Goal: Task Accomplishment & Management: Manage account settings

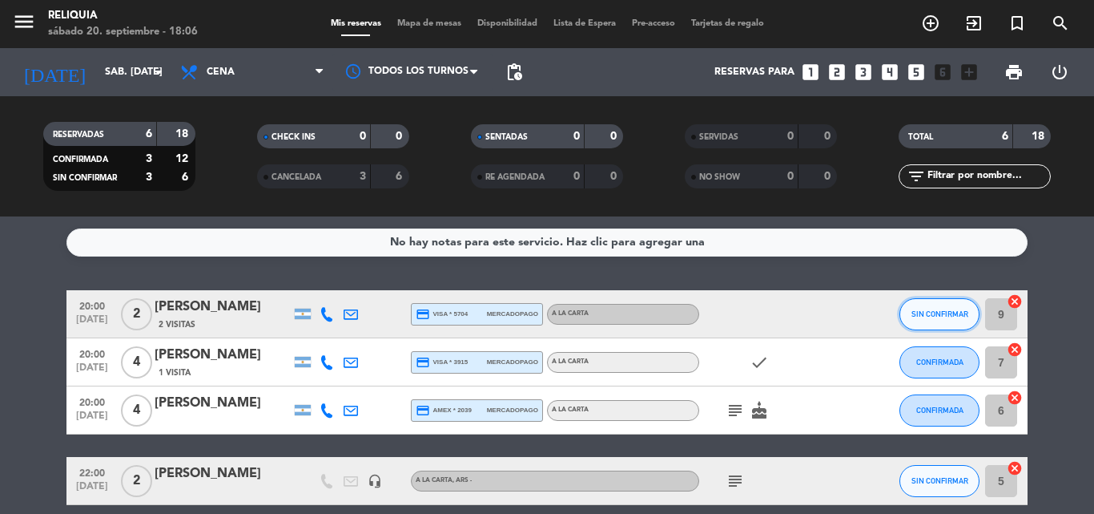
click at [924, 311] on span "SIN CONFIRMAR" at bounding box center [940, 313] width 57 height 9
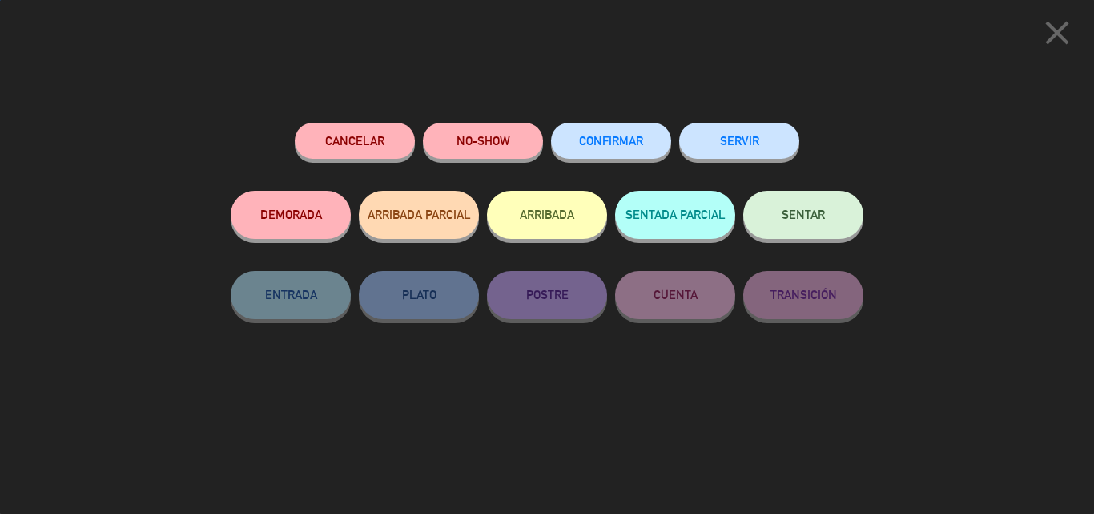
click at [598, 128] on button "CONFIRMAR" at bounding box center [611, 141] width 120 height 36
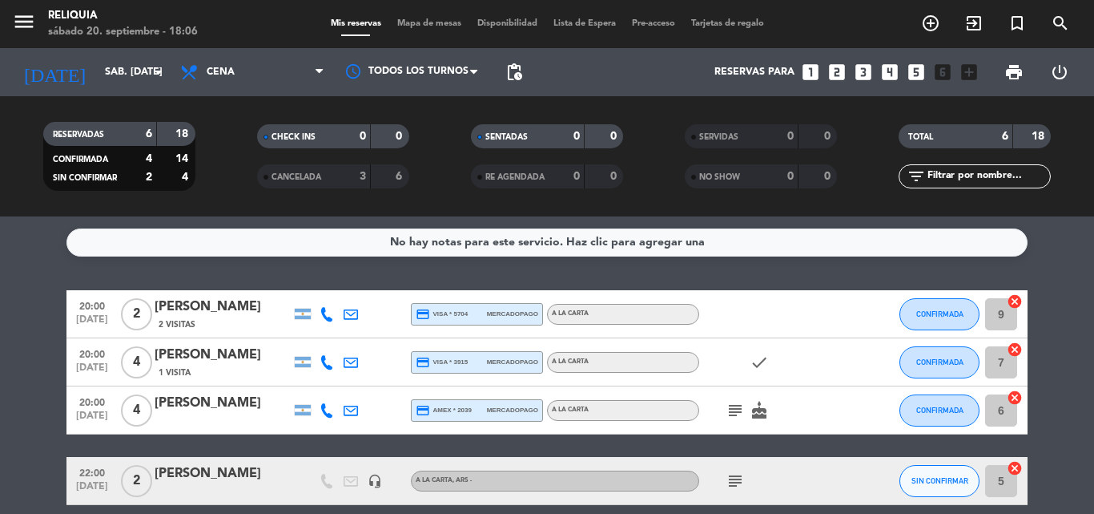
click at [734, 409] on icon "subject" at bounding box center [735, 410] width 19 height 19
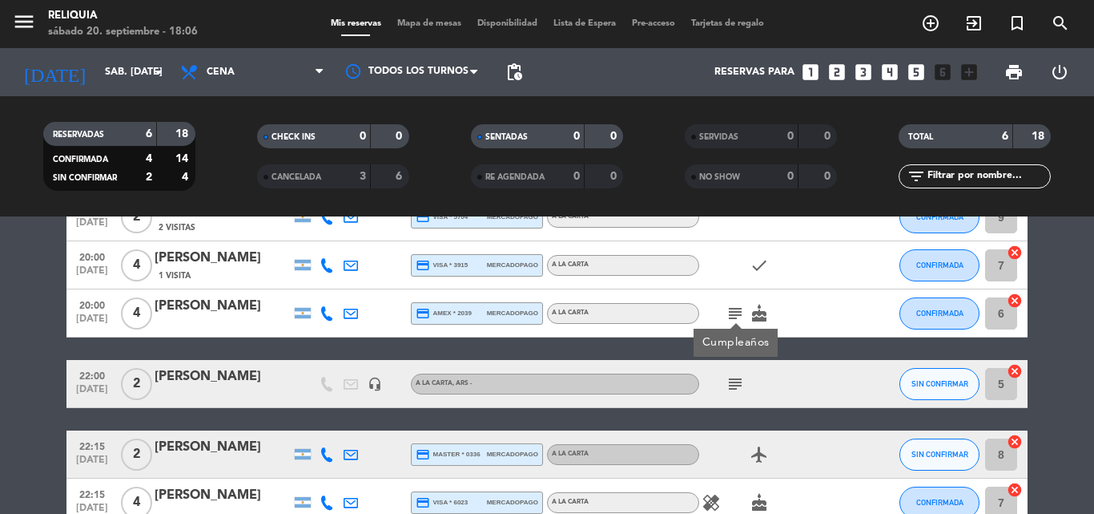
scroll to position [30, 0]
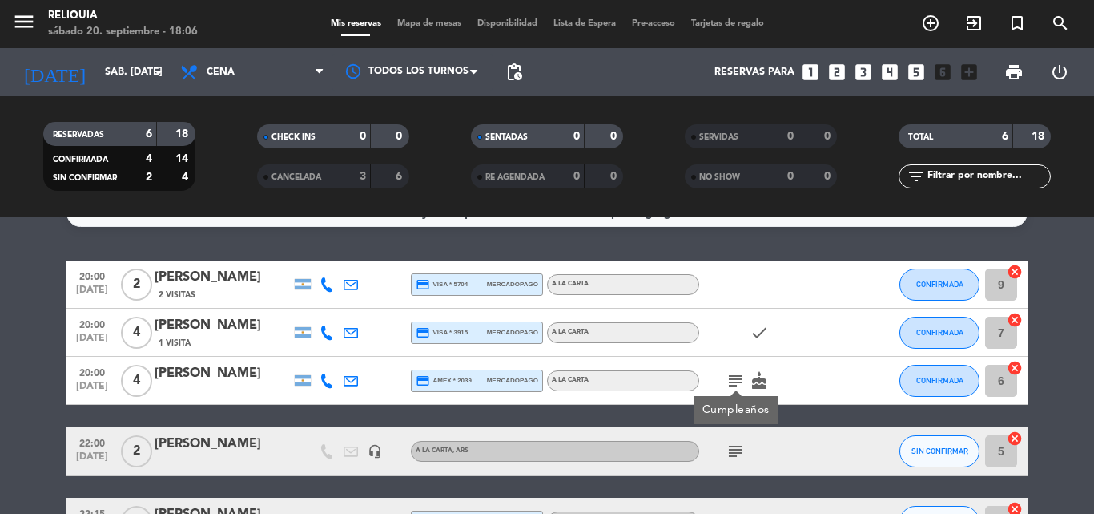
click at [961, 469] on div "SIN CONFIRMAR" at bounding box center [940, 450] width 80 height 47
click at [949, 456] on button "SIN CONFIRMAR" at bounding box center [940, 451] width 80 height 32
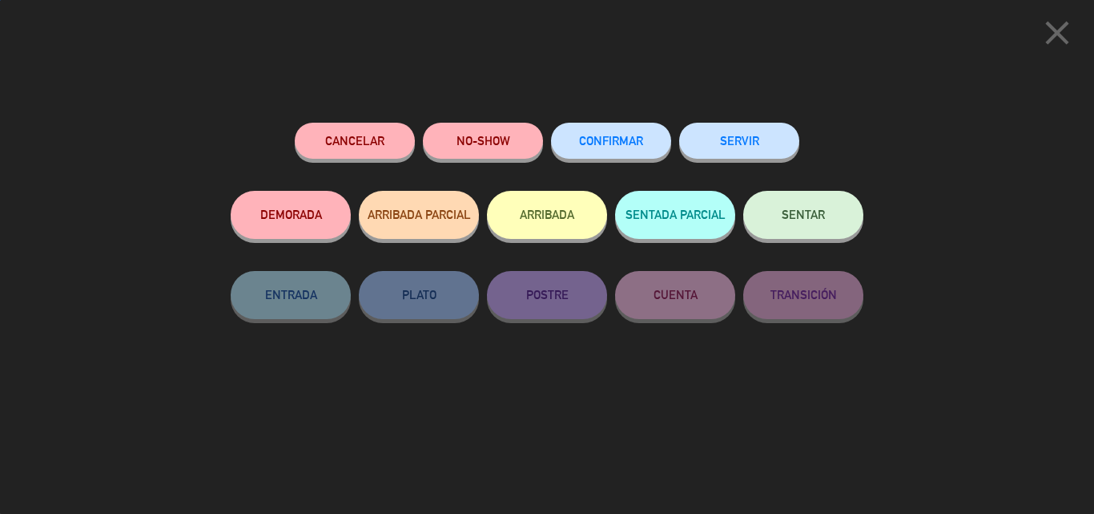
click at [617, 145] on span "CONFIRMAR" at bounding box center [611, 141] width 64 height 14
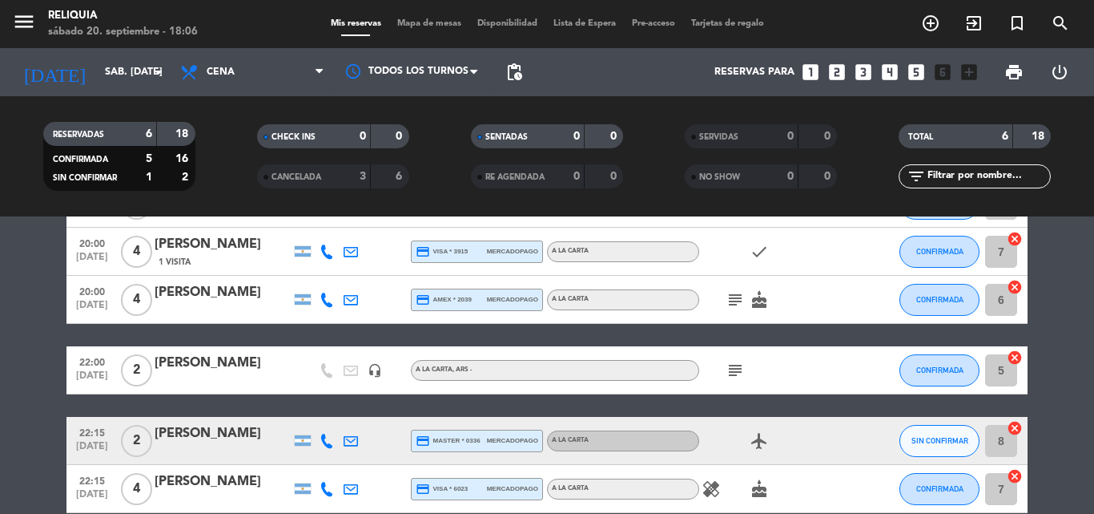
scroll to position [190, 0]
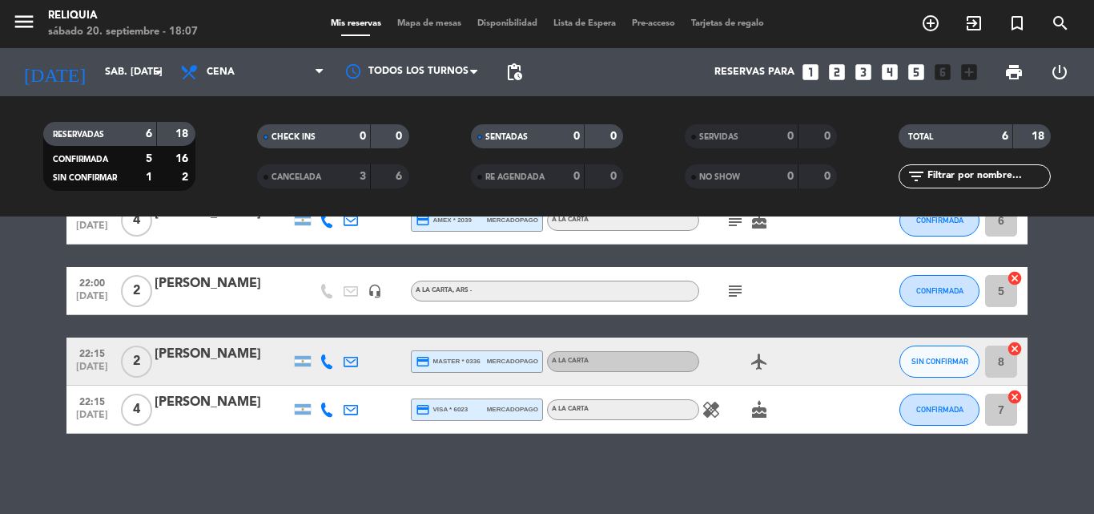
click at [326, 362] on icon at bounding box center [327, 361] width 14 height 14
click at [330, 417] on div at bounding box center [327, 408] width 24 height 47
click at [327, 414] on icon at bounding box center [327, 409] width 14 height 14
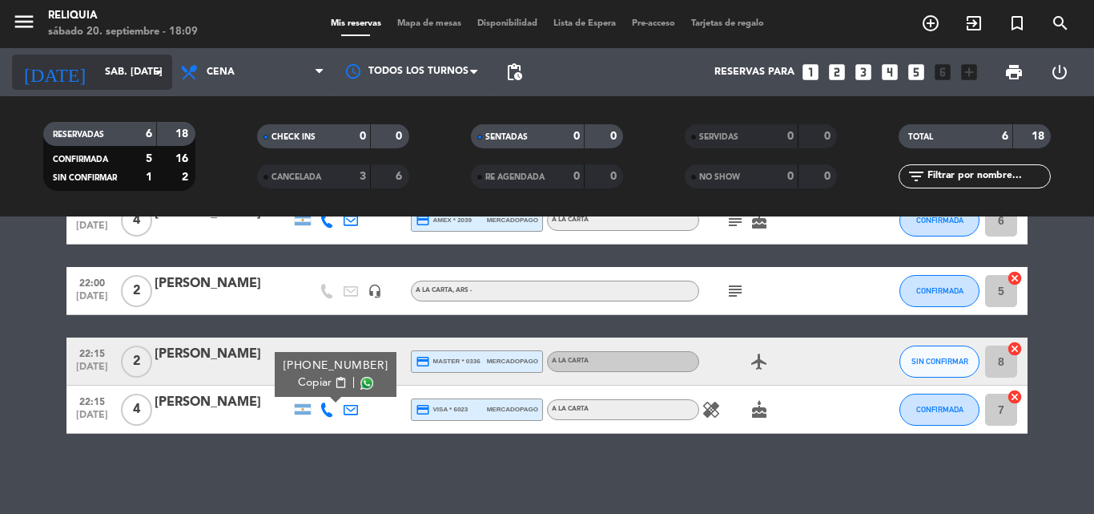
click at [128, 81] on input "sáb. [DATE]" at bounding box center [164, 71] width 135 height 27
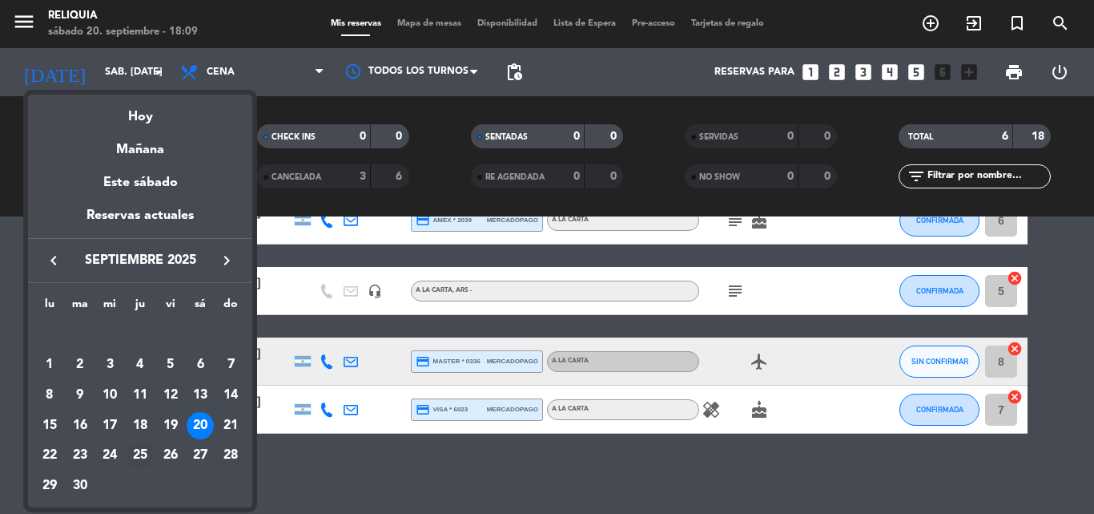
click at [138, 452] on div "25" at bounding box center [140, 455] width 27 height 27
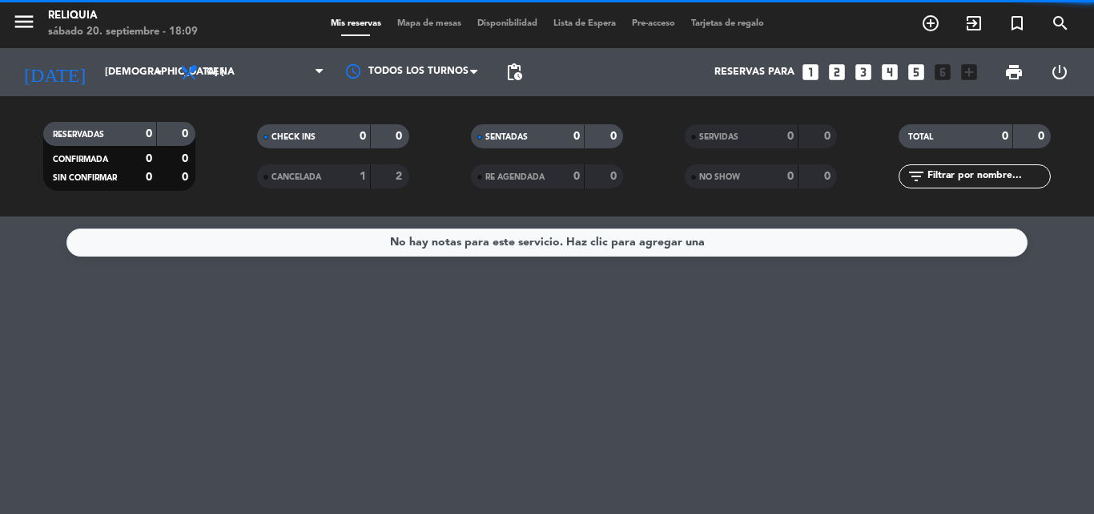
scroll to position [0, 0]
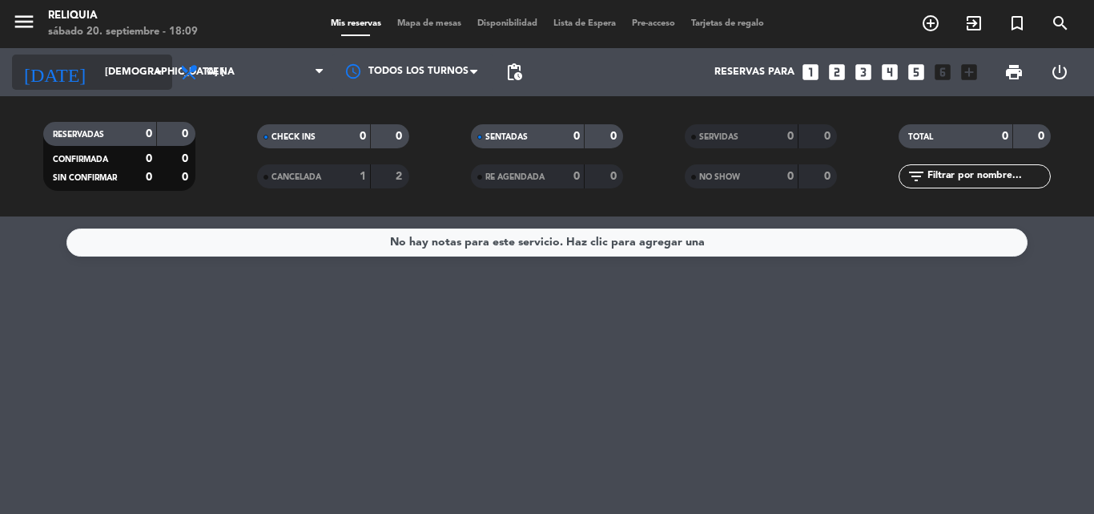
click at [97, 58] on input "[DEMOGRAPHIC_DATA] [DATE]" at bounding box center [164, 71] width 135 height 27
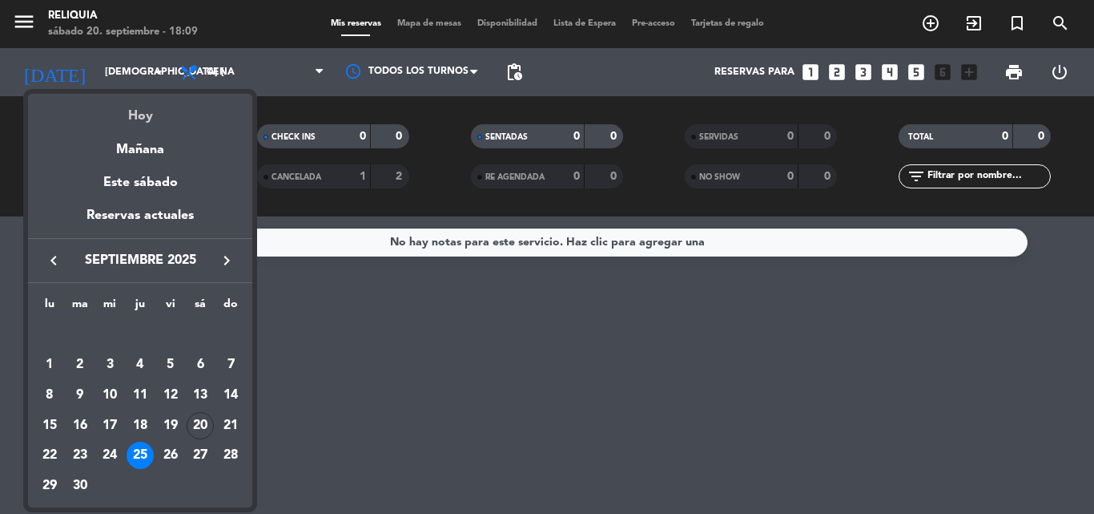
click at [118, 106] on div "Hoy" at bounding box center [140, 110] width 224 height 33
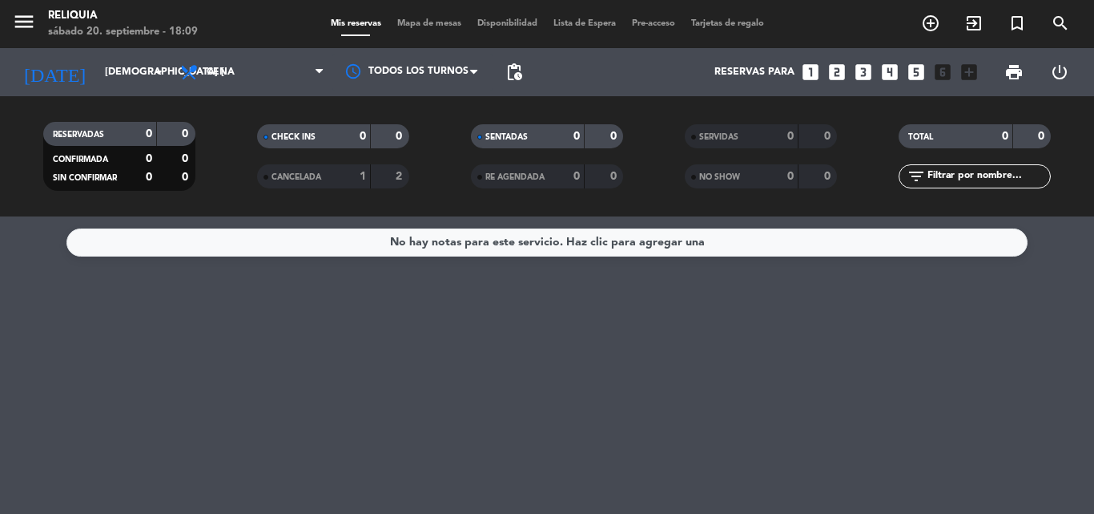
type input "sáb. [DATE]"
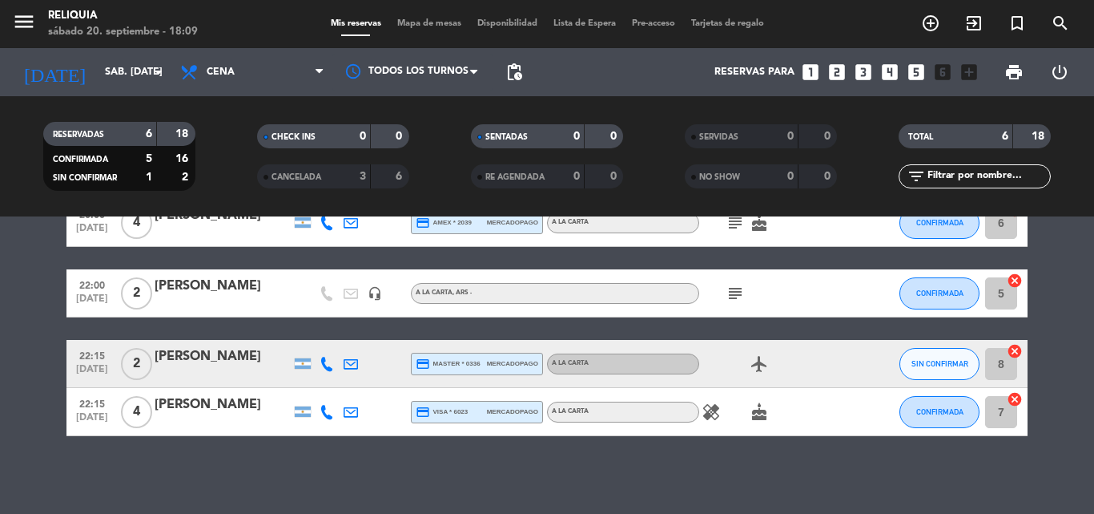
scroll to position [190, 0]
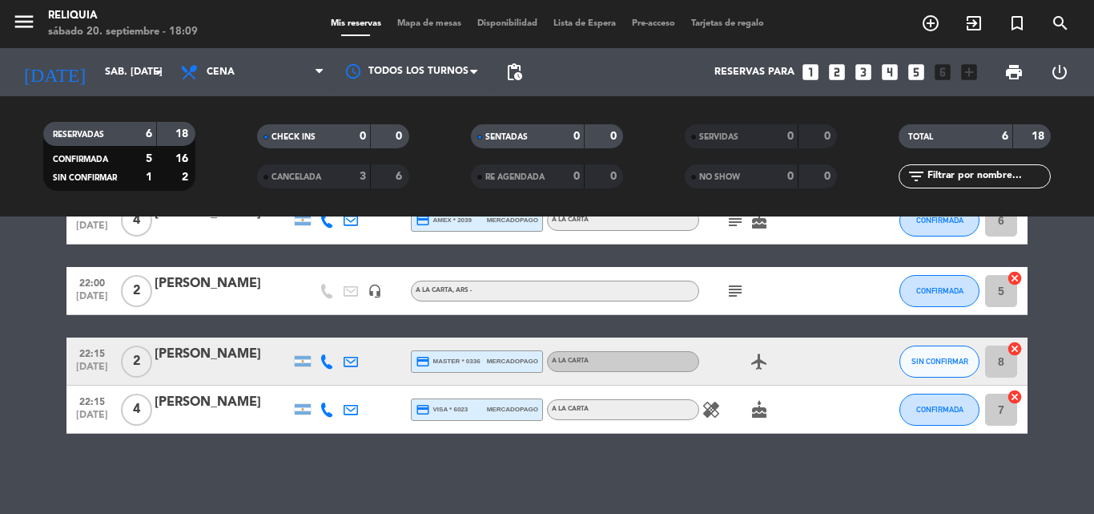
click at [177, 414] on div at bounding box center [223, 419] width 136 height 13
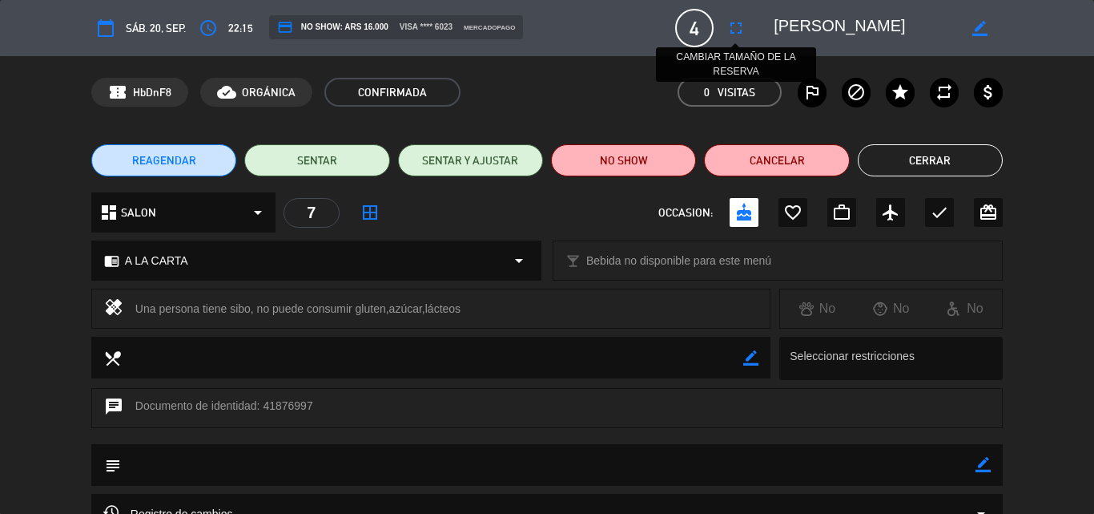
click at [737, 23] on icon "fullscreen" at bounding box center [736, 27] width 19 height 19
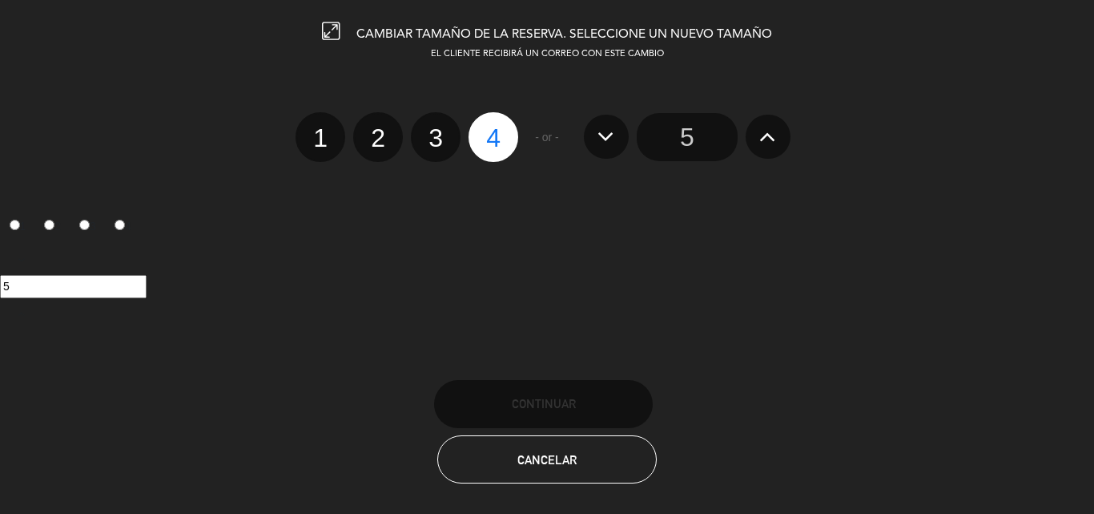
drag, startPoint x: 437, startPoint y: 146, endPoint x: 488, endPoint y: 250, distance: 116.1
click at [437, 145] on label "3" at bounding box center [436, 137] width 50 height 50
click at [437, 129] on input "3" at bounding box center [434, 124] width 10 height 10
radio input "true"
radio input "false"
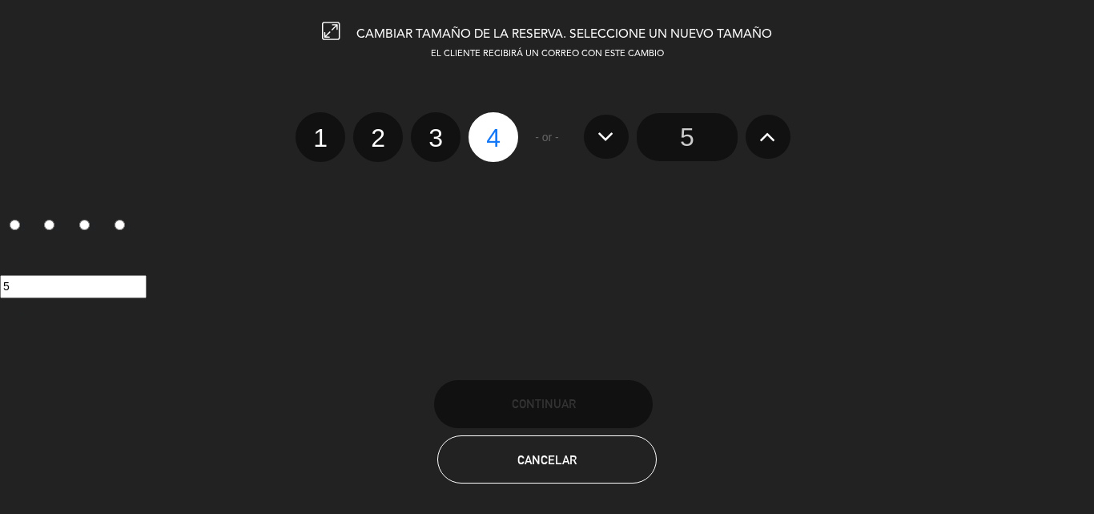
radio input "false"
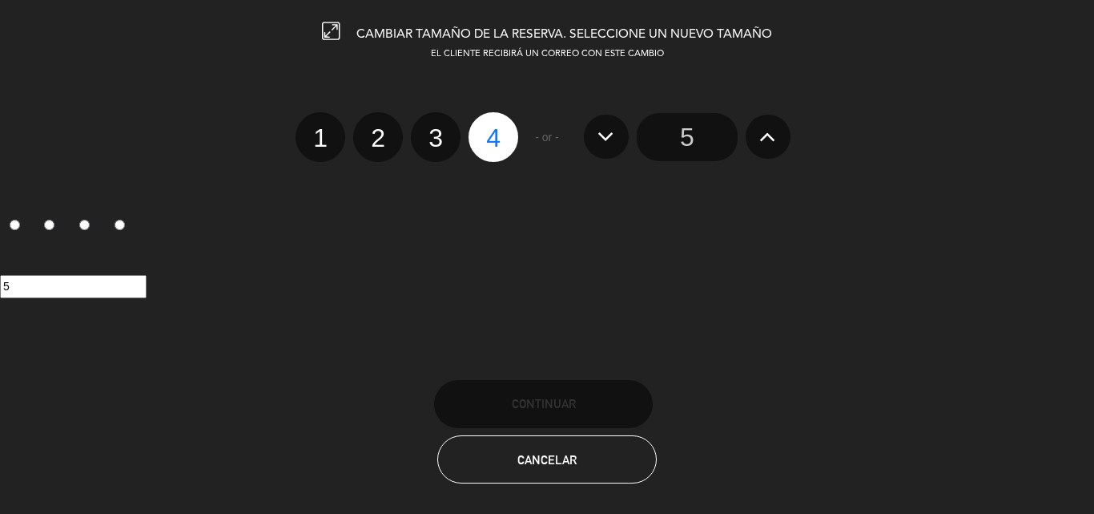
radio input "true"
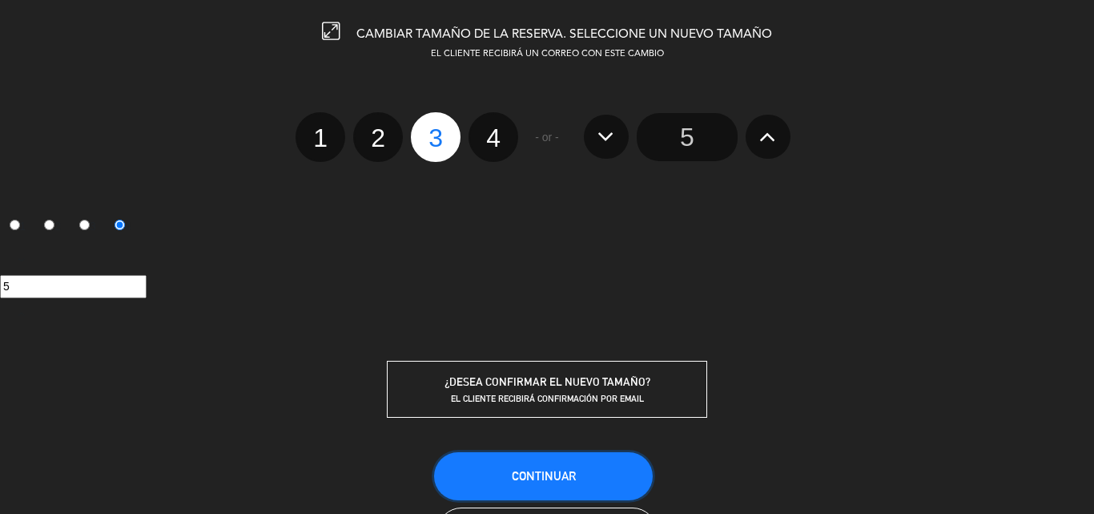
click at [562, 473] on span "Continuar" at bounding box center [544, 476] width 64 height 14
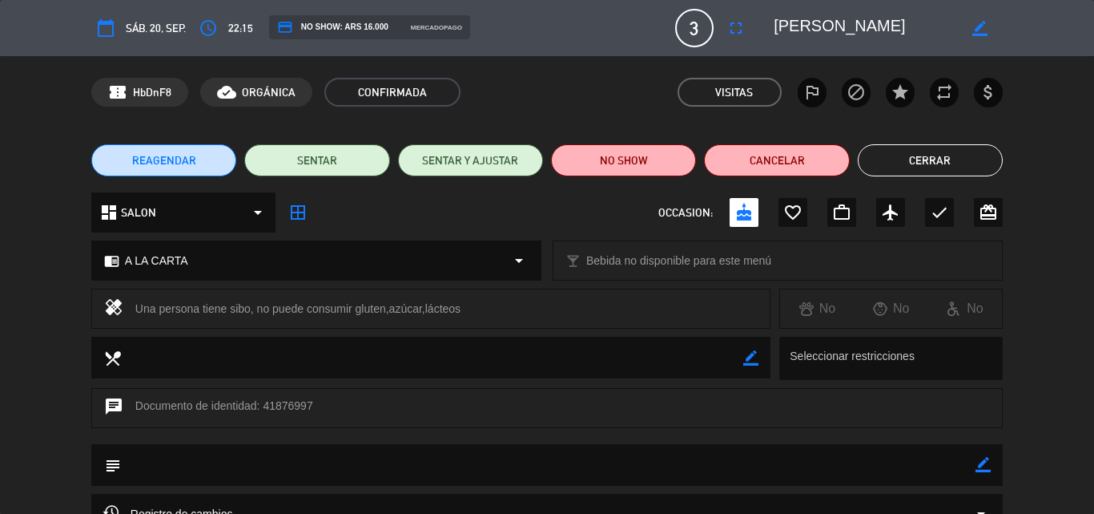
click at [977, 148] on button "Cerrar" at bounding box center [930, 160] width 145 height 32
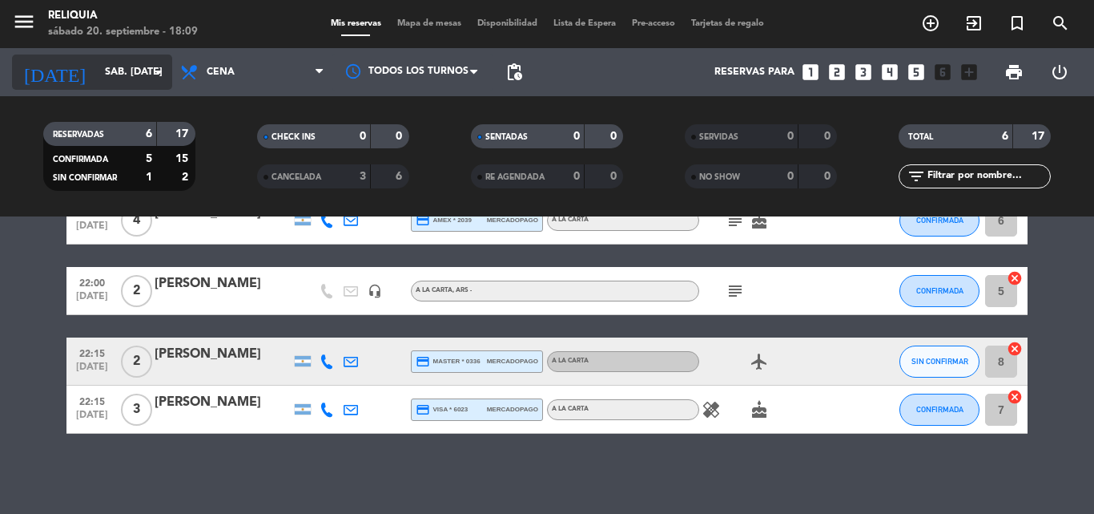
click at [100, 81] on input "sáb. [DATE]" at bounding box center [164, 71] width 135 height 27
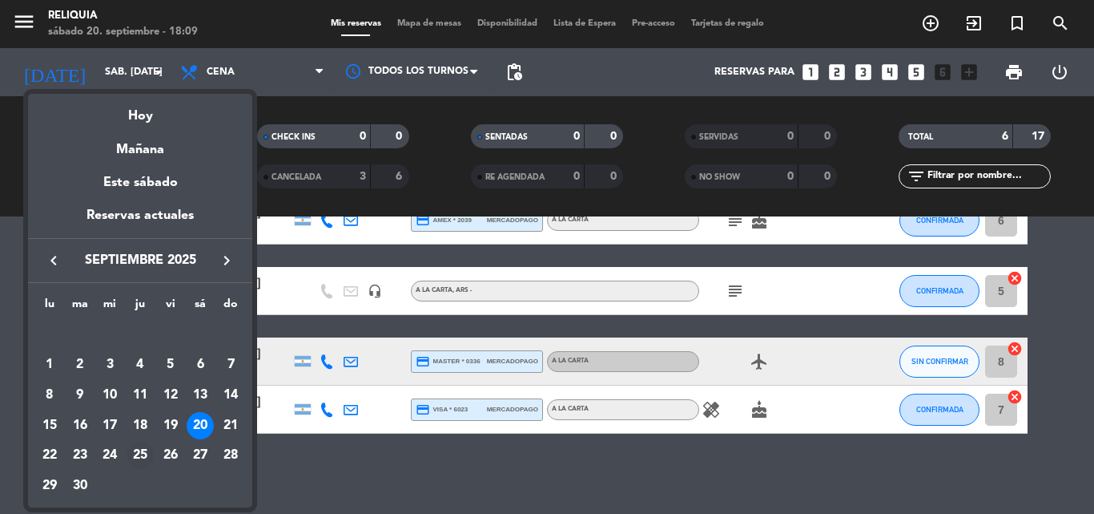
click at [141, 452] on div "25" at bounding box center [140, 454] width 27 height 27
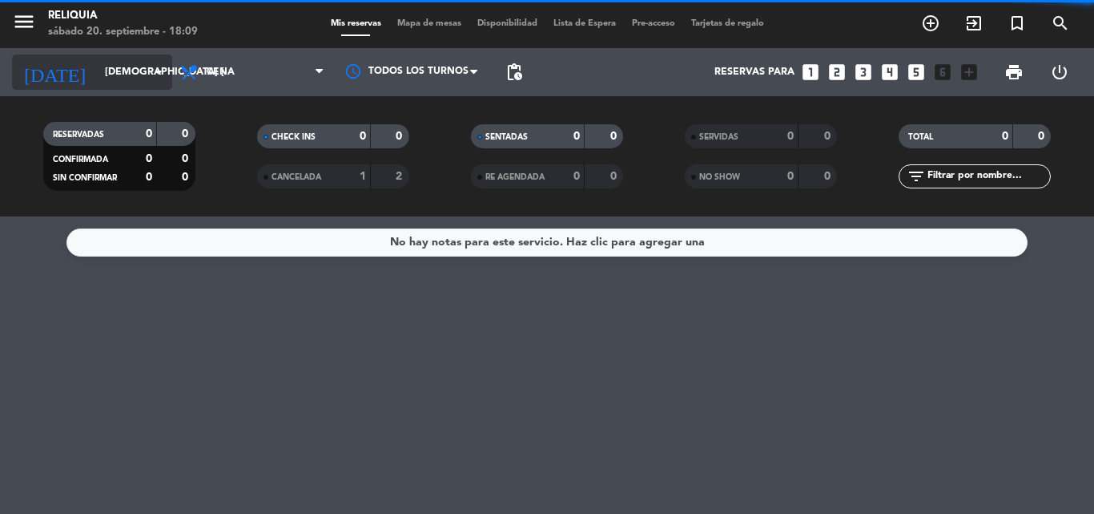
scroll to position [0, 0]
click at [97, 70] on input "[DEMOGRAPHIC_DATA] [DATE]" at bounding box center [164, 71] width 135 height 27
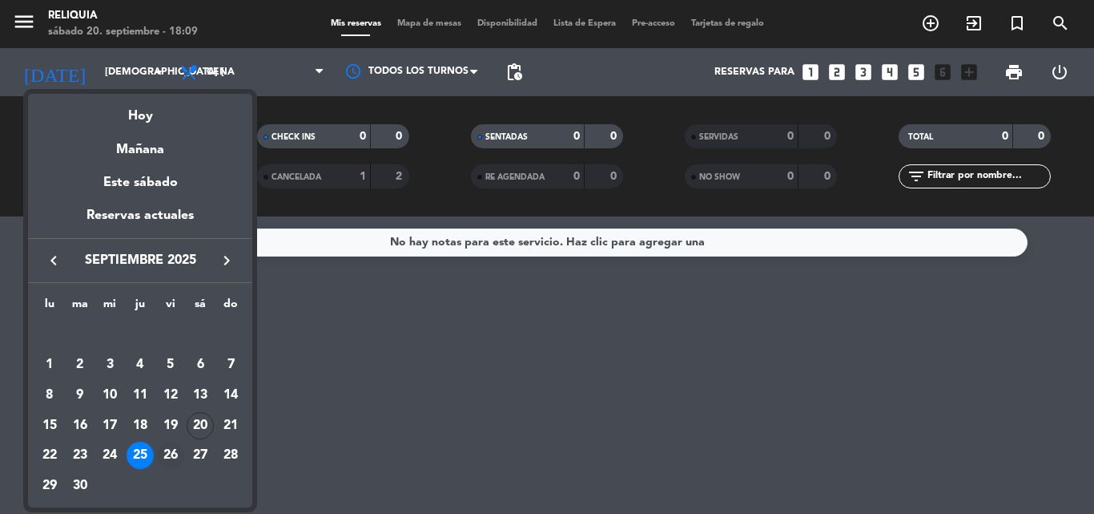
click at [159, 453] on div "26" at bounding box center [170, 454] width 27 height 27
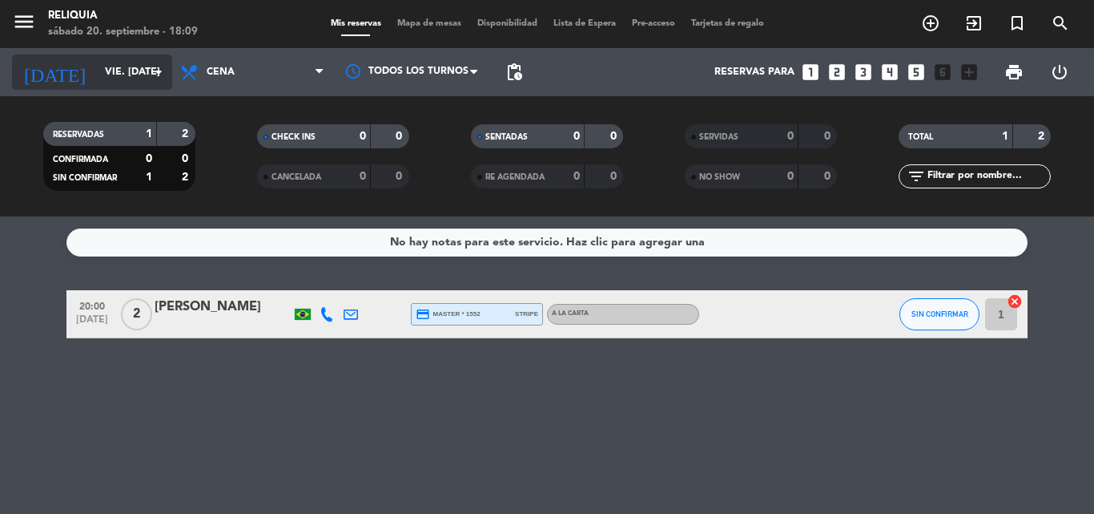
click at [99, 76] on input "vie. [DATE]" at bounding box center [164, 71] width 135 height 27
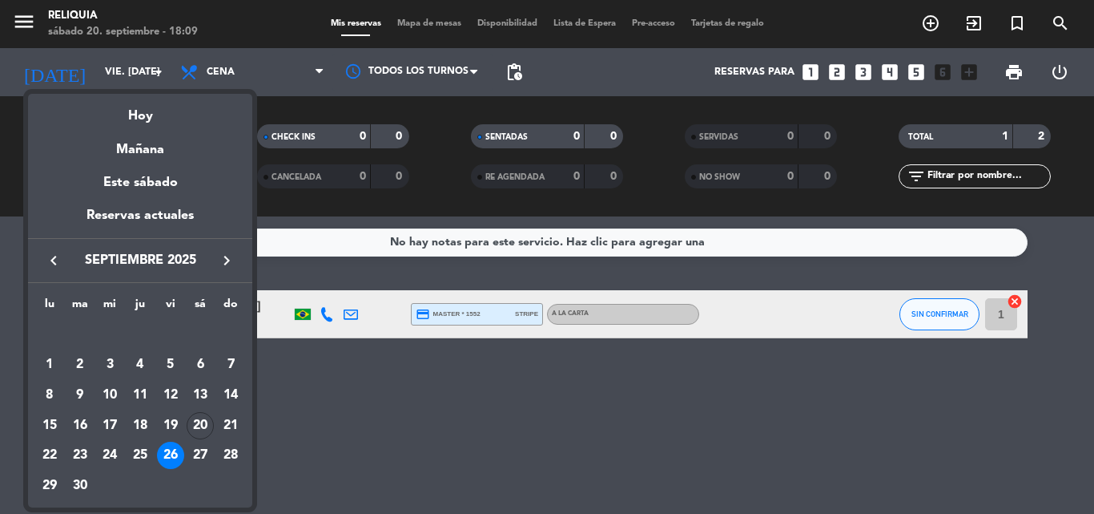
click at [202, 458] on div "27" at bounding box center [200, 454] width 27 height 27
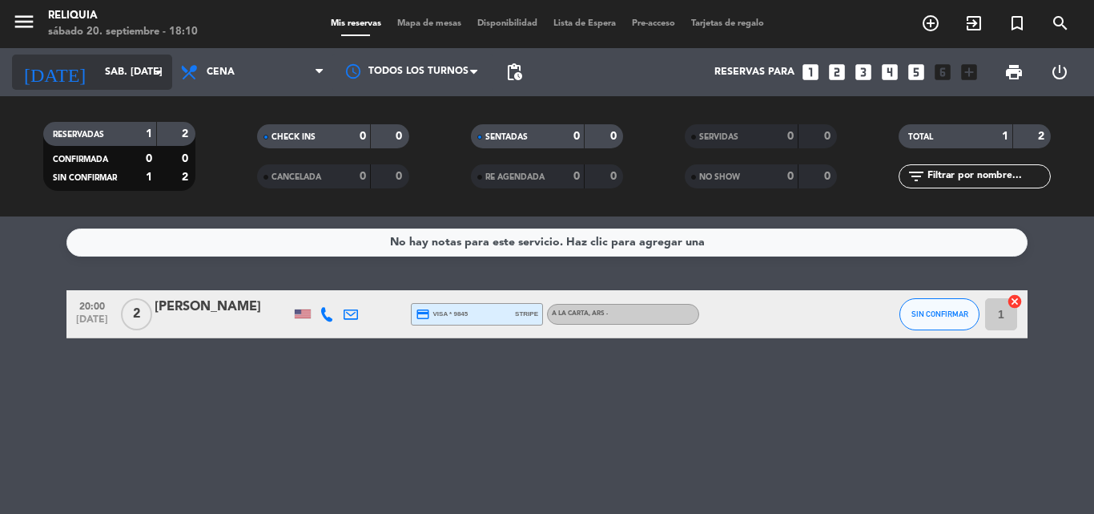
click at [97, 65] on input "sáb. [DATE]" at bounding box center [164, 71] width 135 height 27
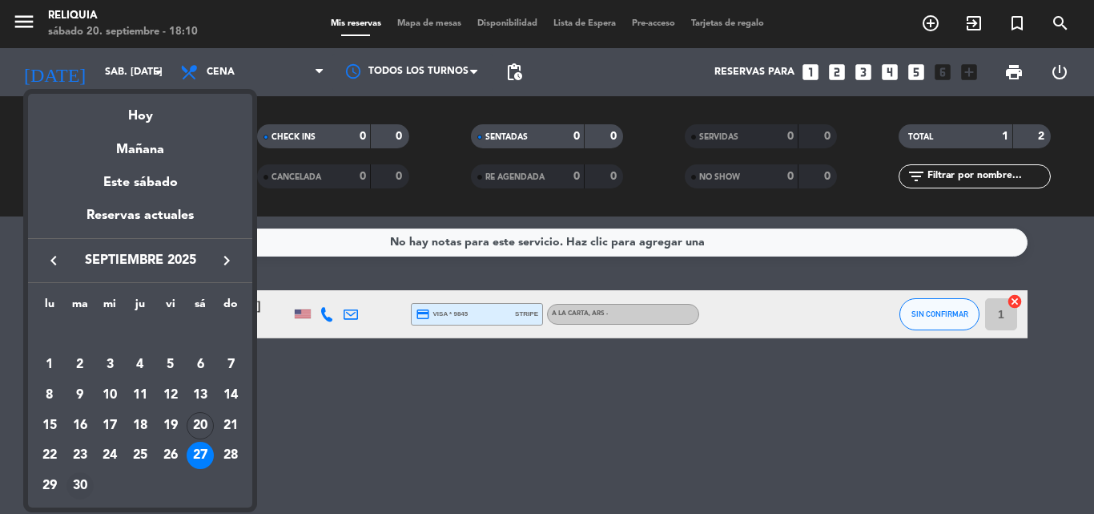
click at [80, 485] on div "30" at bounding box center [79, 485] width 27 height 27
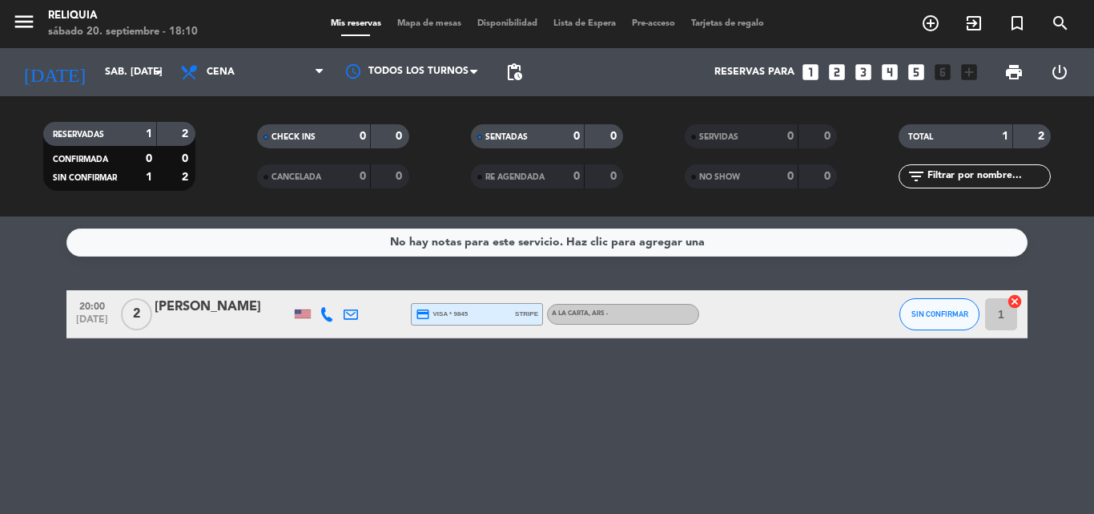
type input "[DATE] sep."
click at [133, 75] on input "[DATE] sep." at bounding box center [164, 71] width 135 height 27
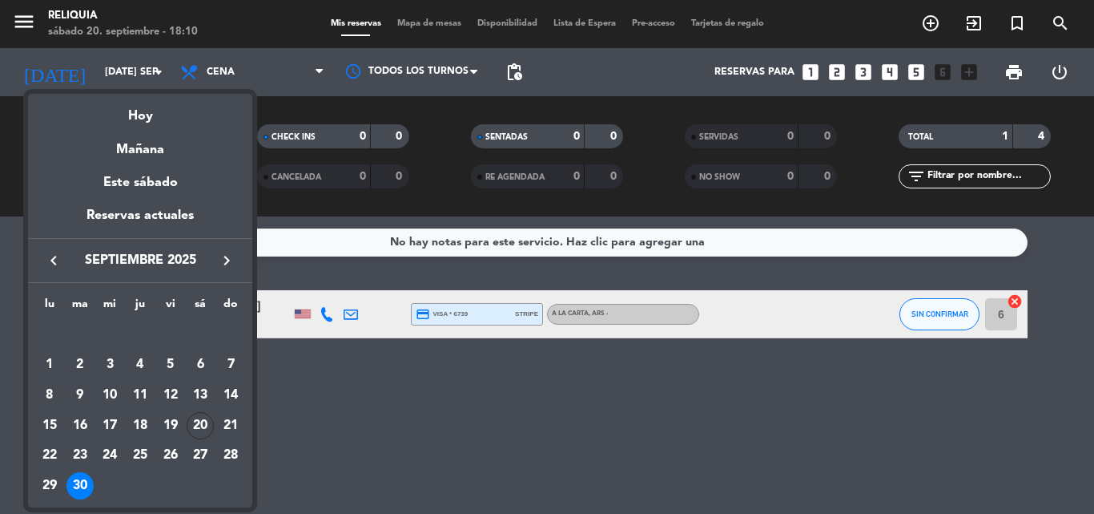
click at [158, 221] on div "Reservas actuales" at bounding box center [140, 221] width 224 height 33
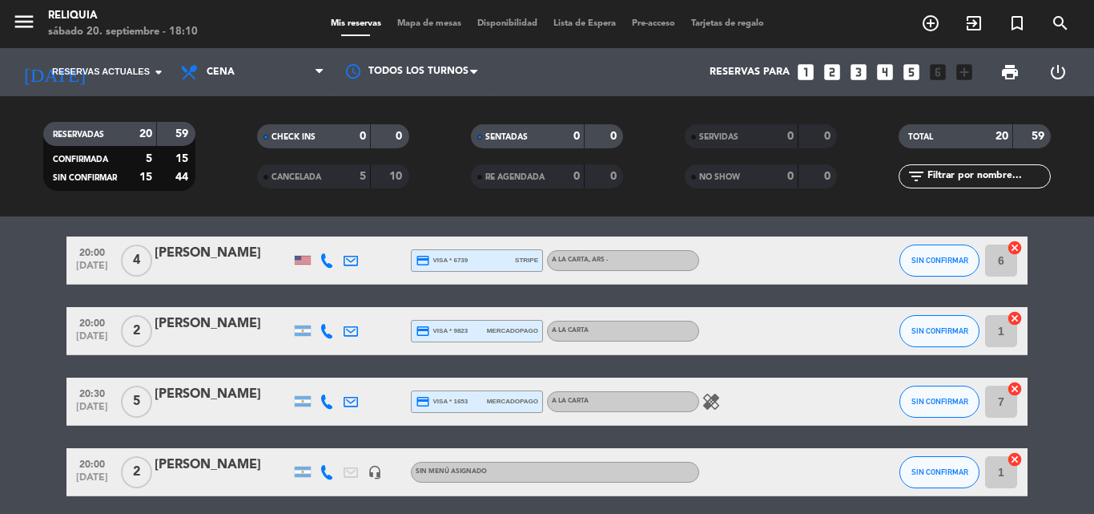
scroll to position [561, 0]
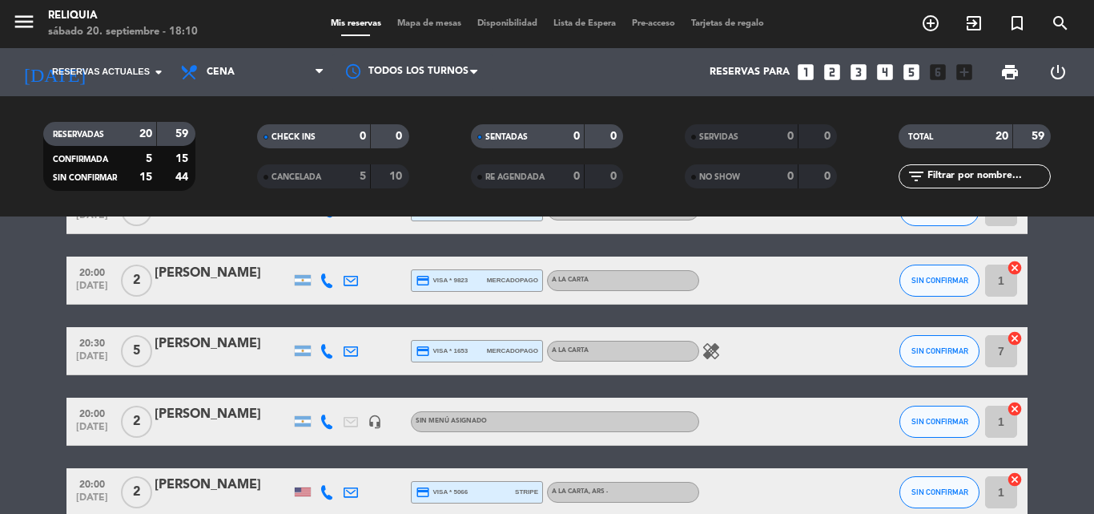
click at [717, 348] on icon "healing" at bounding box center [711, 350] width 19 height 19
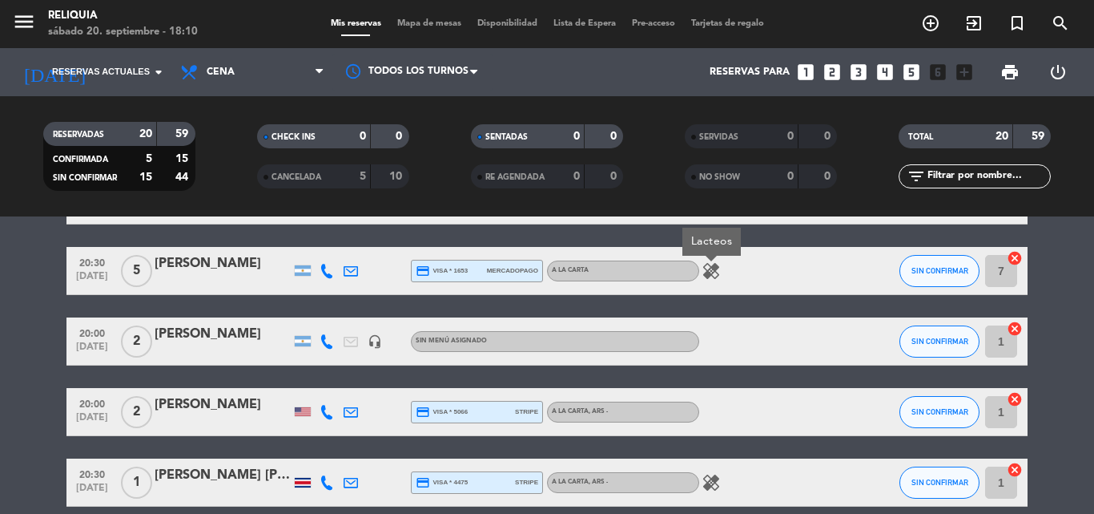
scroll to position [721, 0]
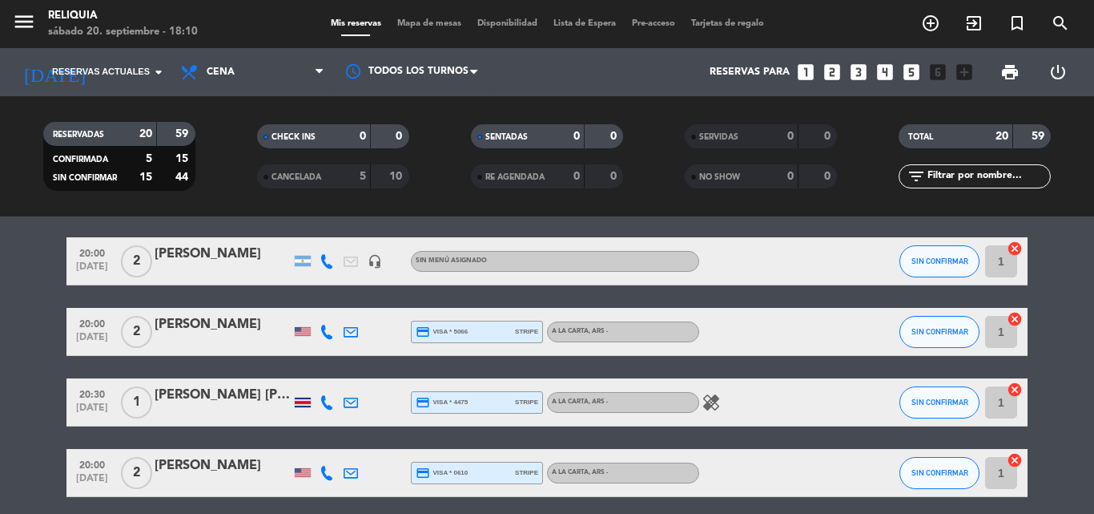
click at [715, 399] on icon "healing" at bounding box center [711, 402] width 19 height 19
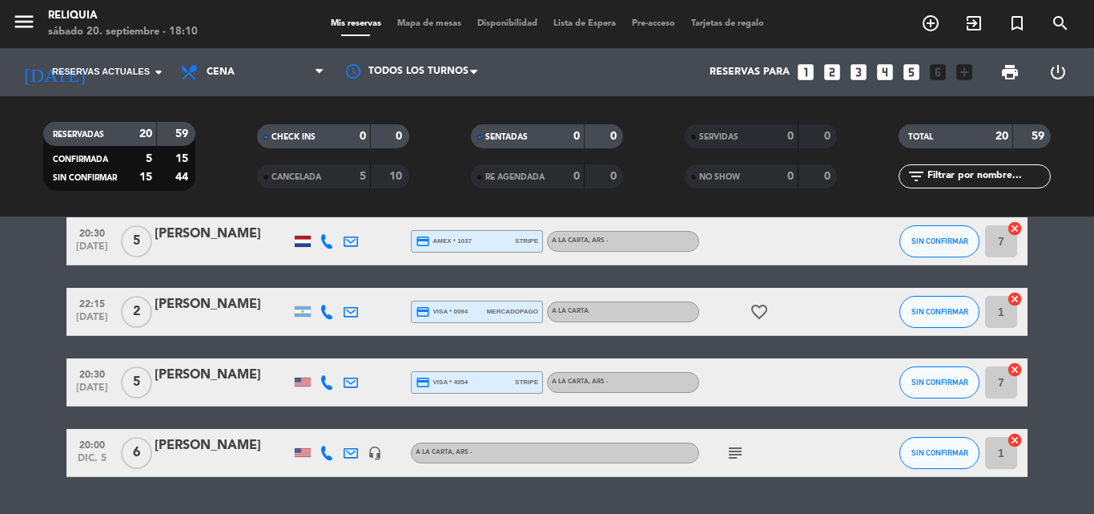
scroll to position [1122, 0]
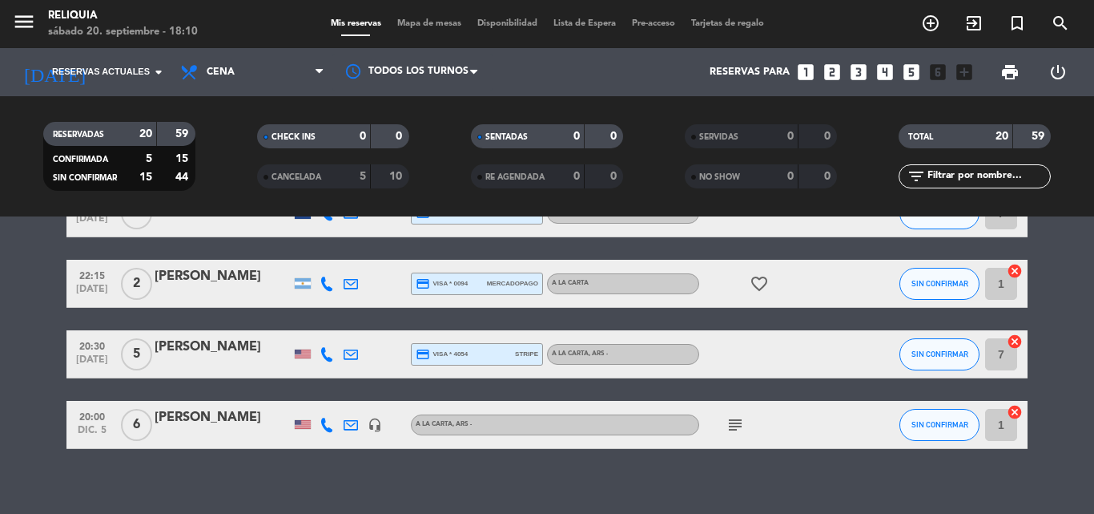
click at [736, 426] on icon "subject" at bounding box center [735, 424] width 19 height 19
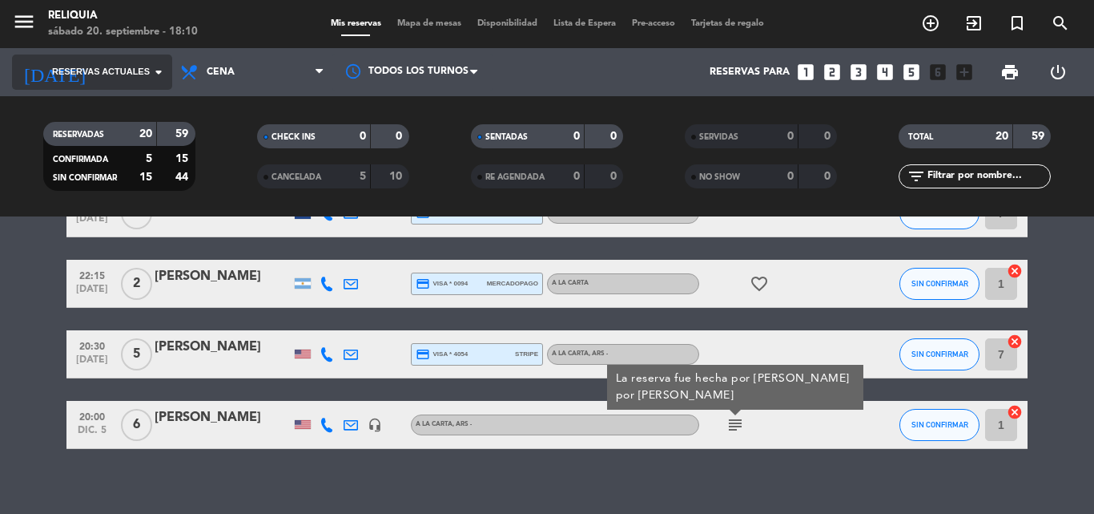
click at [66, 66] on span "Reservas actuales" at bounding box center [101, 72] width 98 height 14
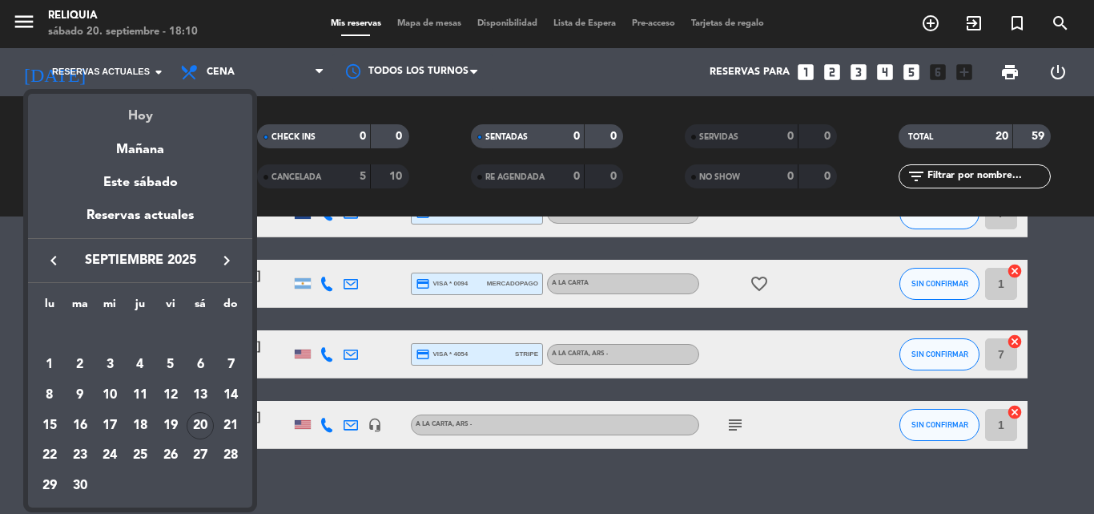
click at [110, 125] on div "Hoy" at bounding box center [140, 110] width 224 height 33
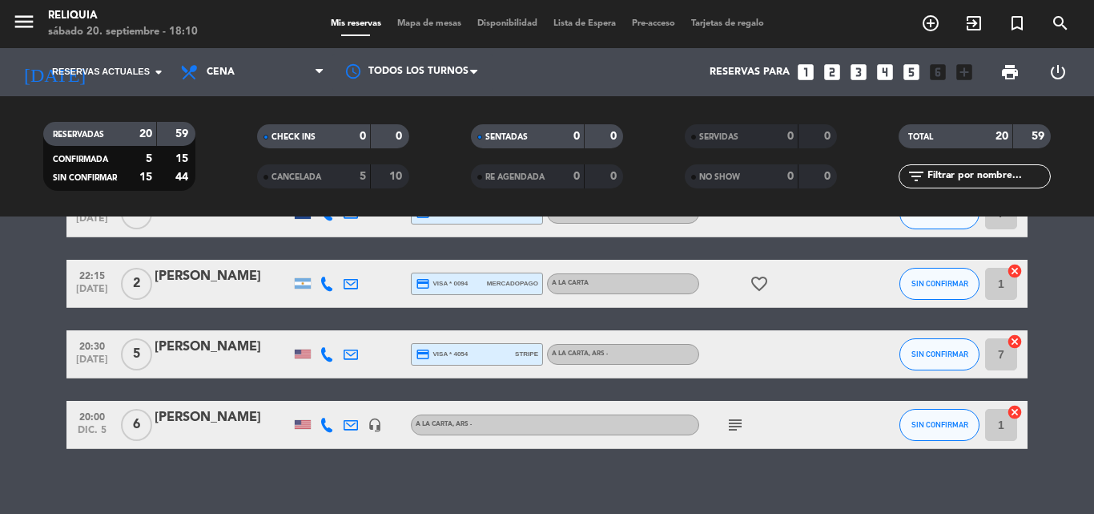
type input "sáb. [DATE]"
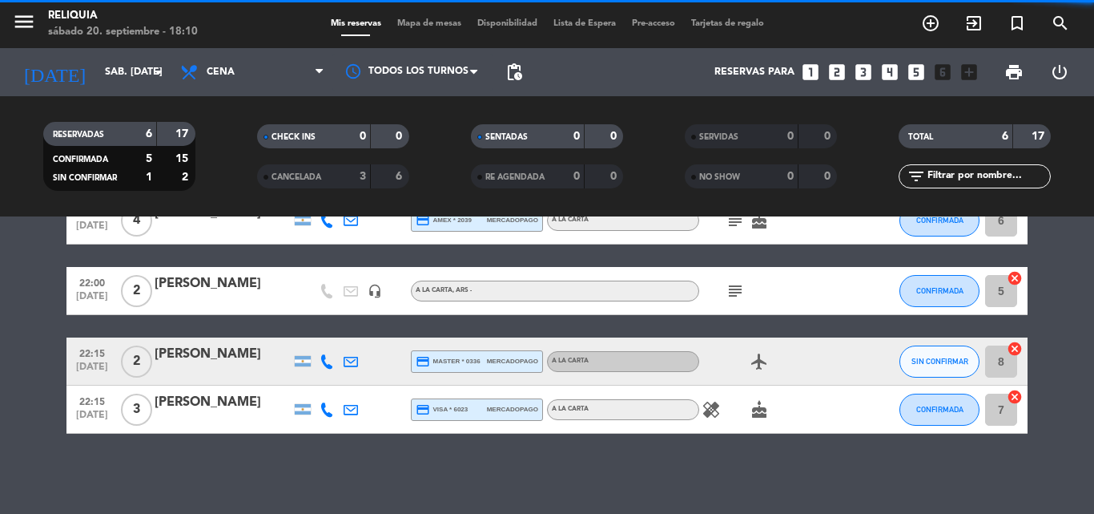
scroll to position [190, 0]
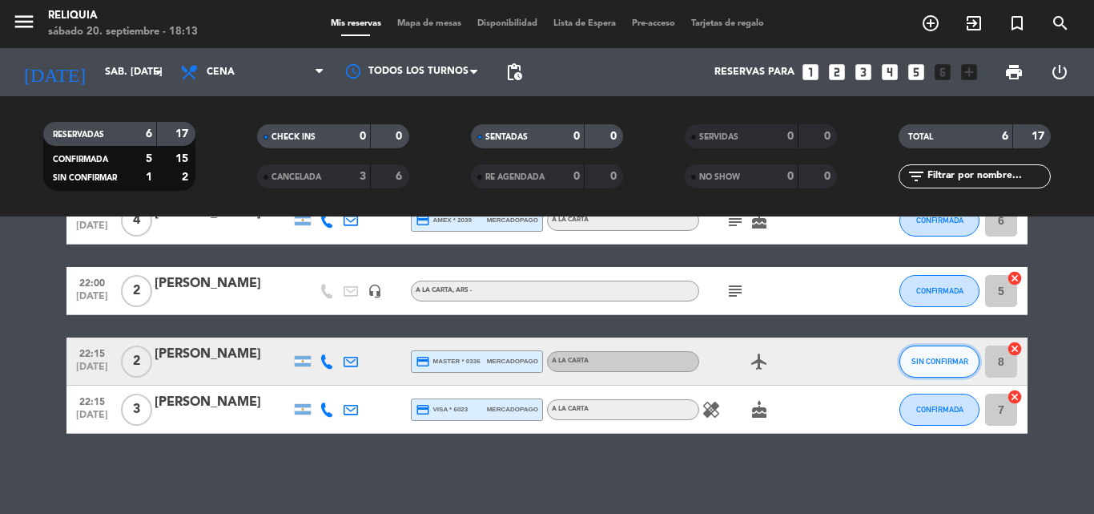
click at [959, 359] on span "SIN CONFIRMAR" at bounding box center [940, 361] width 57 height 9
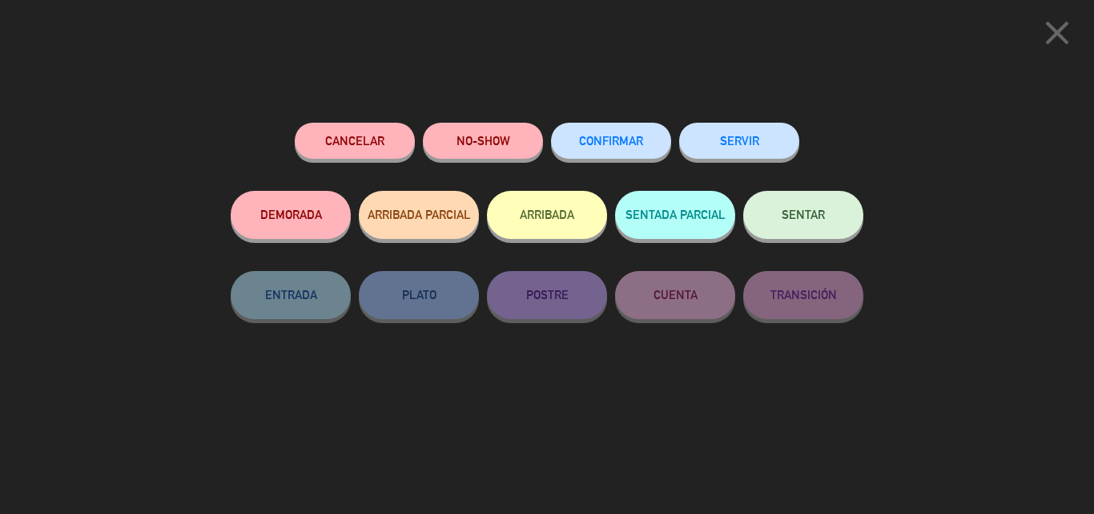
click at [599, 146] on span "CONFIRMAR" at bounding box center [611, 141] width 64 height 14
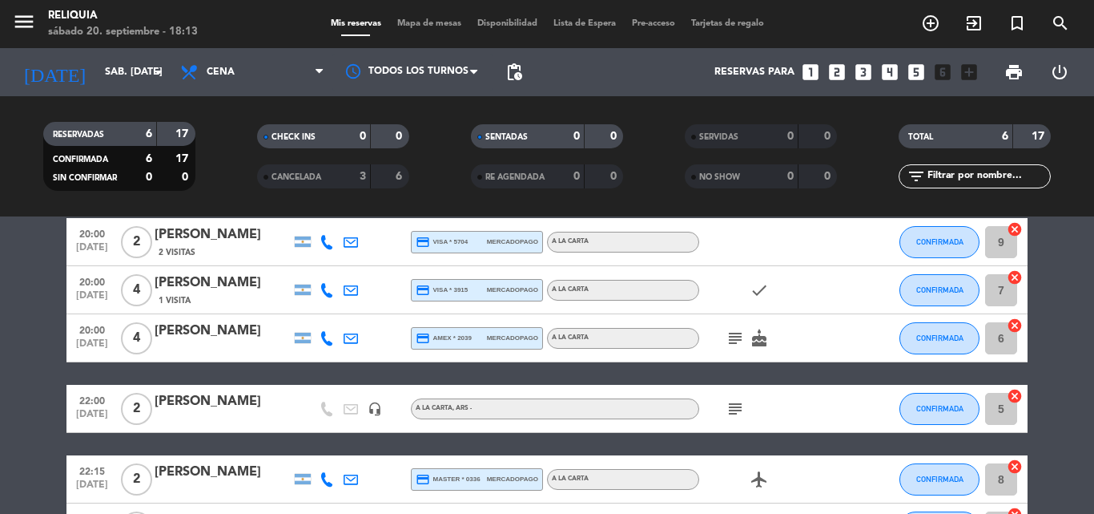
scroll to position [0, 0]
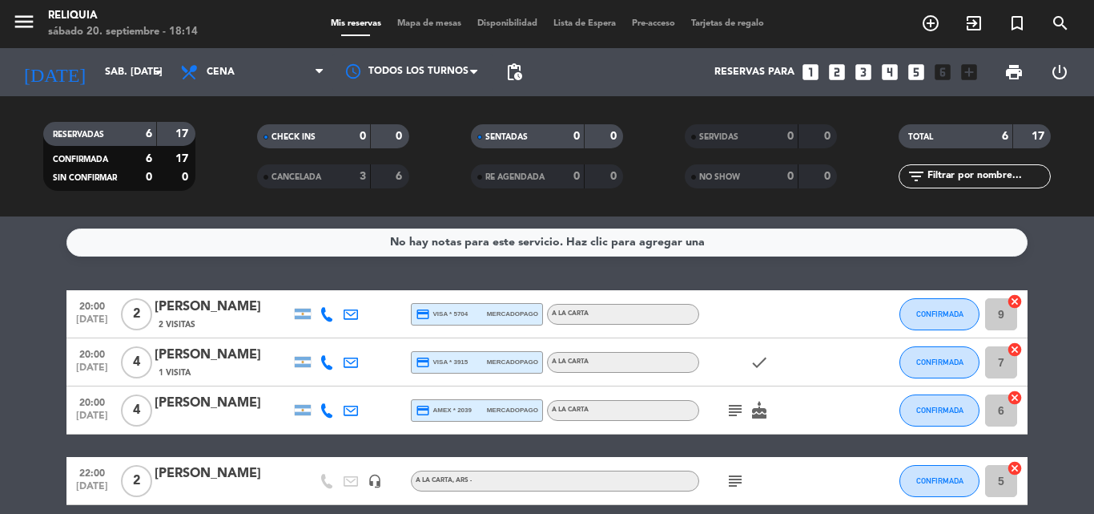
click at [735, 404] on icon "subject" at bounding box center [735, 410] width 19 height 19
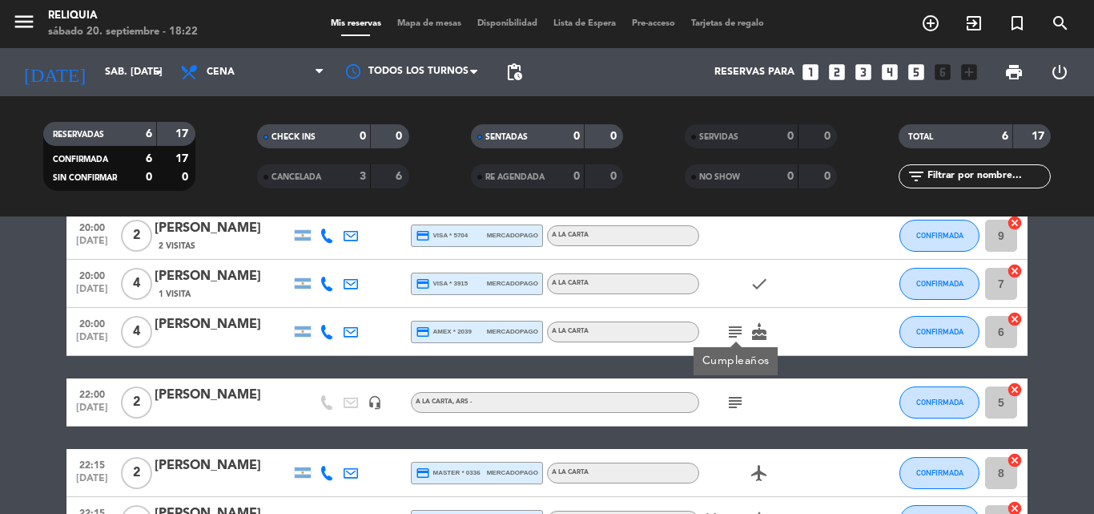
scroll to position [190, 0]
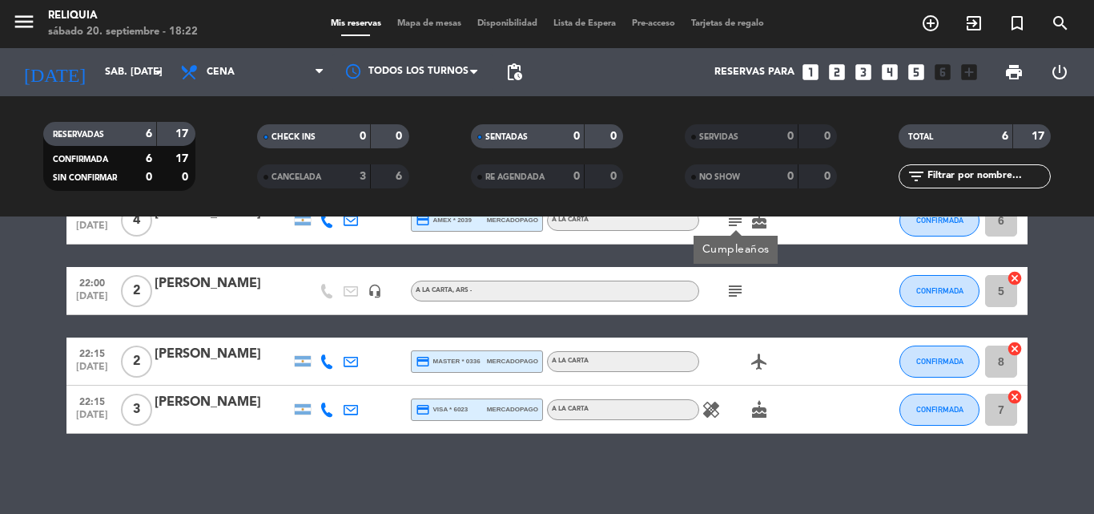
click at [741, 292] on icon "subject" at bounding box center [735, 290] width 19 height 19
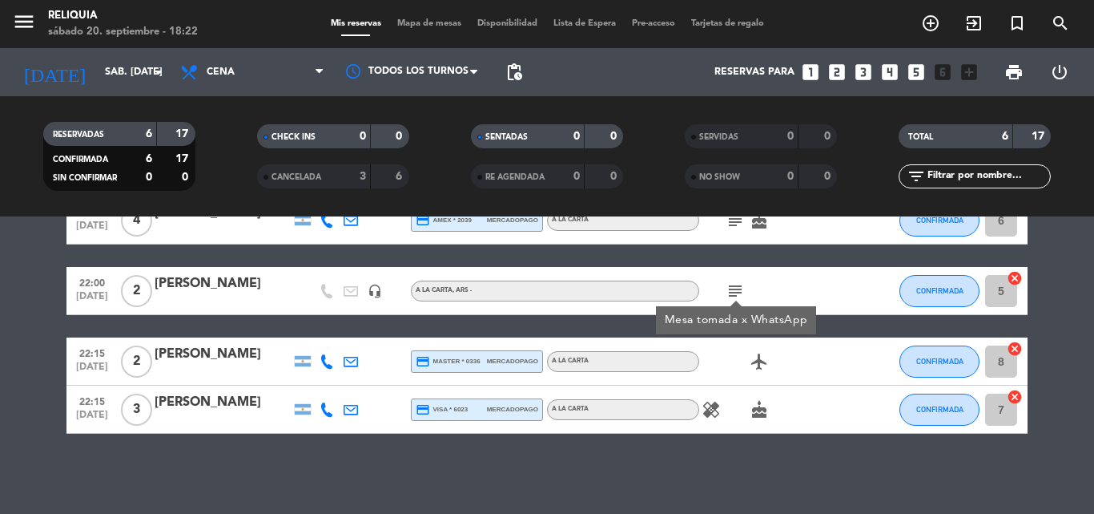
click at [855, 303] on div at bounding box center [865, 290] width 43 height 47
click at [715, 415] on icon "healing" at bounding box center [711, 409] width 19 height 19
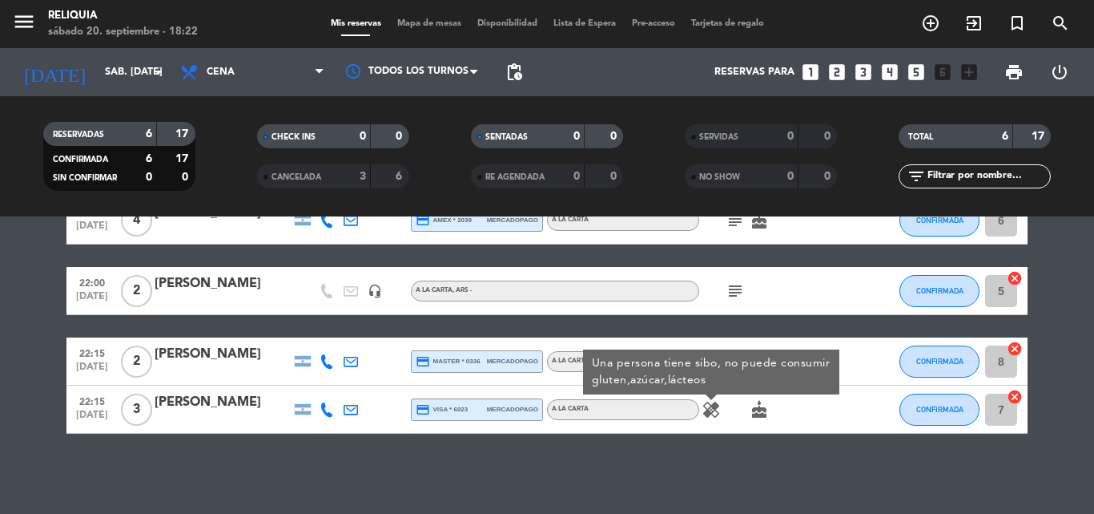
click at [753, 412] on icon "cake" at bounding box center [759, 409] width 19 height 19
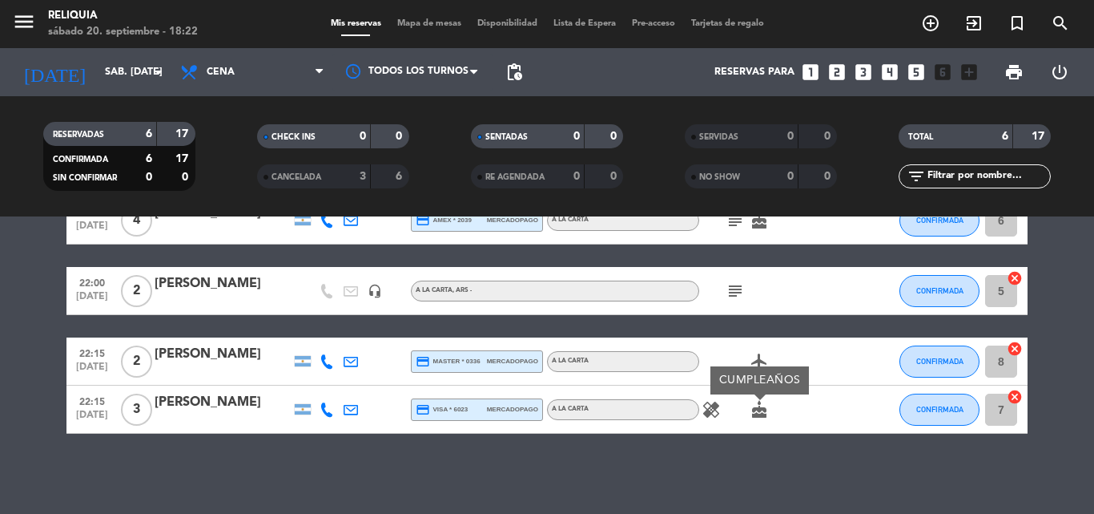
scroll to position [0, 0]
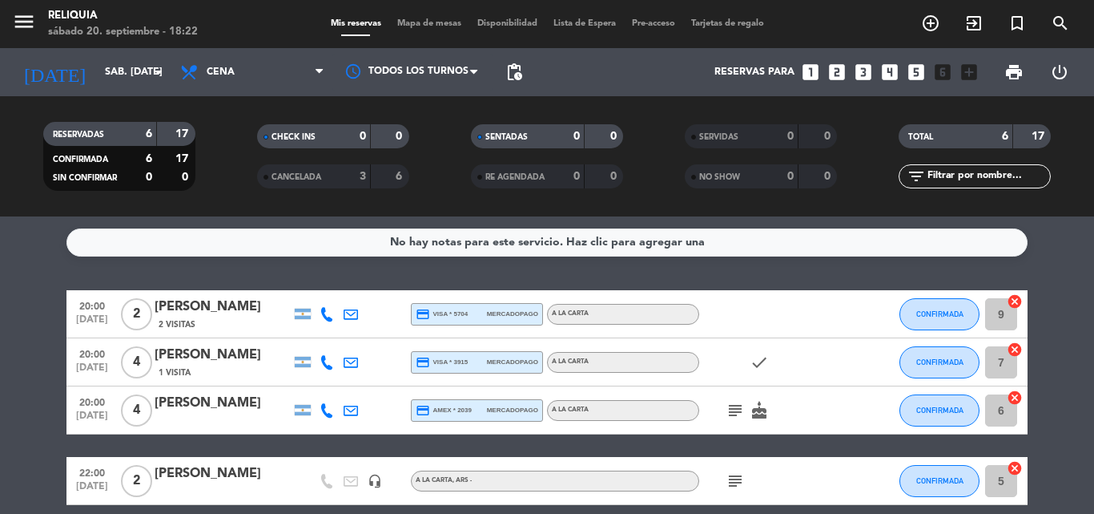
click at [725, 414] on span "subject" at bounding box center [735, 410] width 24 height 19
click at [749, 411] on span "cake" at bounding box center [759, 410] width 24 height 19
click at [730, 408] on icon "subject" at bounding box center [735, 410] width 19 height 19
drag, startPoint x: 763, startPoint y: 414, endPoint x: 771, endPoint y: 411, distance: 8.6
click at [763, 415] on icon "cake" at bounding box center [759, 410] width 19 height 19
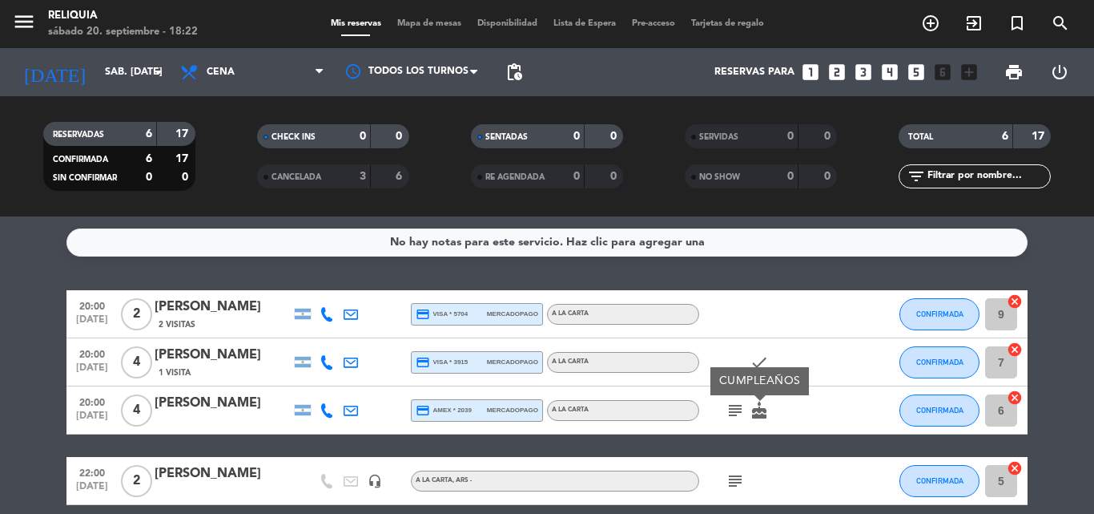
click at [0, 233] on service-notes "No hay notas para este servicio. Haz clic para agregar una" at bounding box center [547, 242] width 1094 height 28
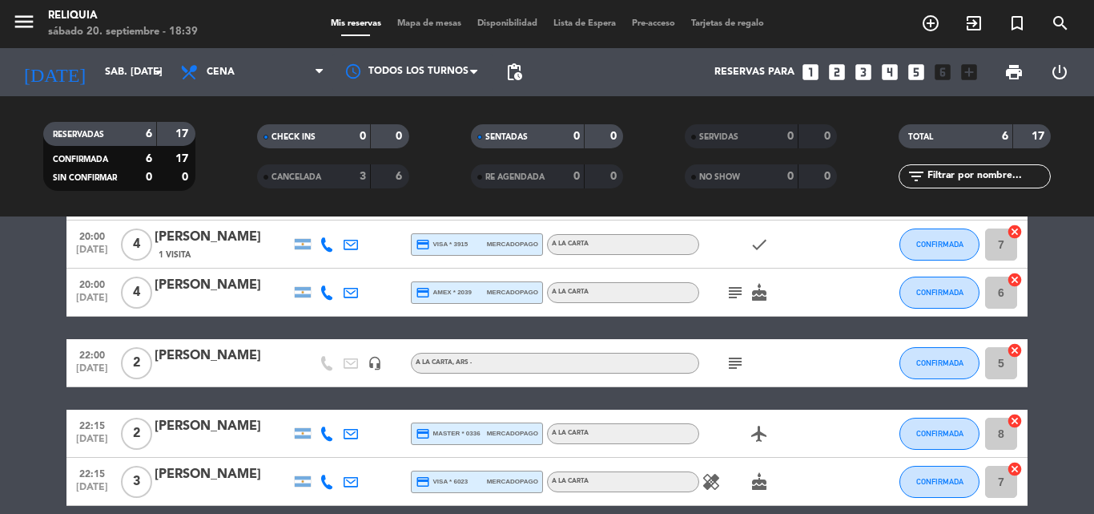
scroll to position [190, 0]
